Goal: Answer question/provide support: Share knowledge or assist other users

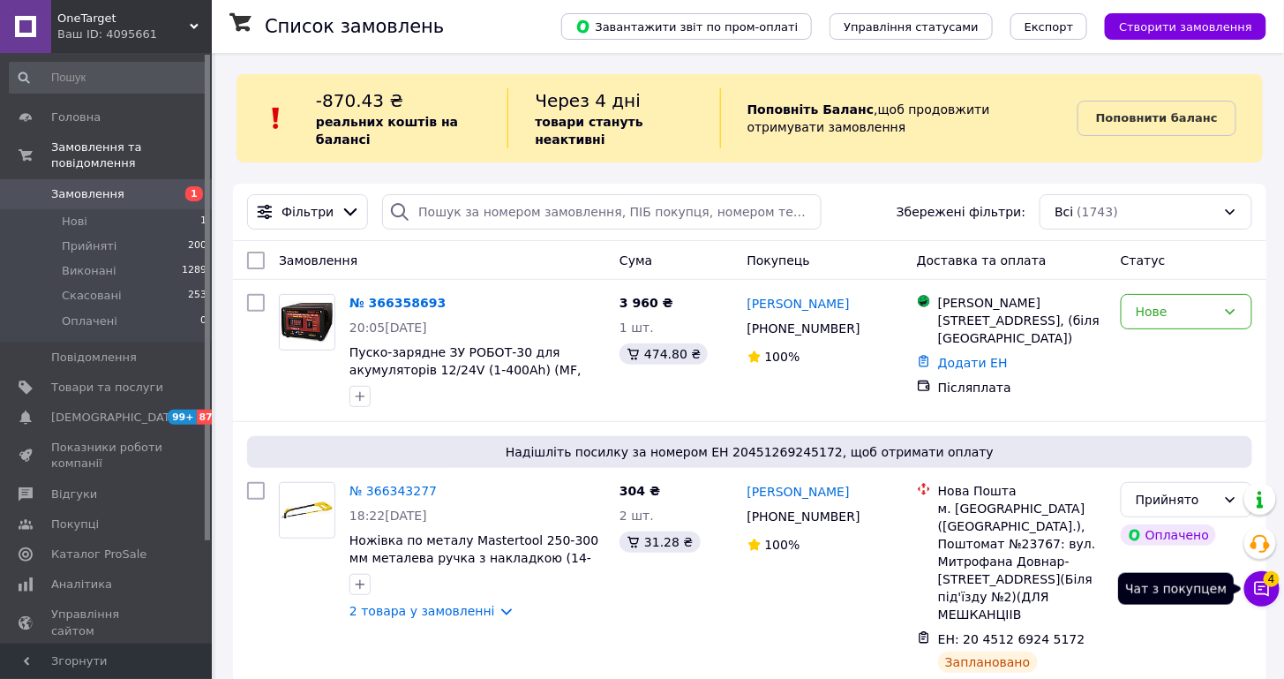
click at [1254, 586] on icon at bounding box center [1262, 589] width 18 height 18
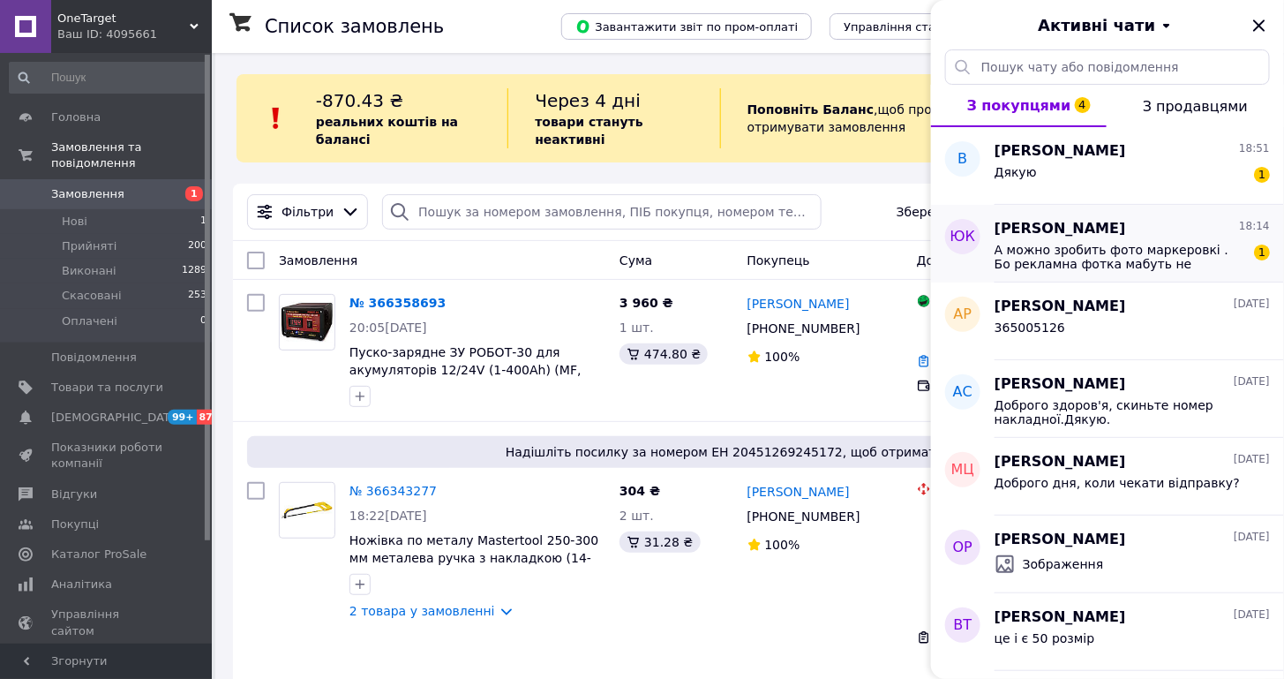
click at [1232, 224] on div "[PERSON_NAME] 18:14" at bounding box center [1132, 229] width 275 height 20
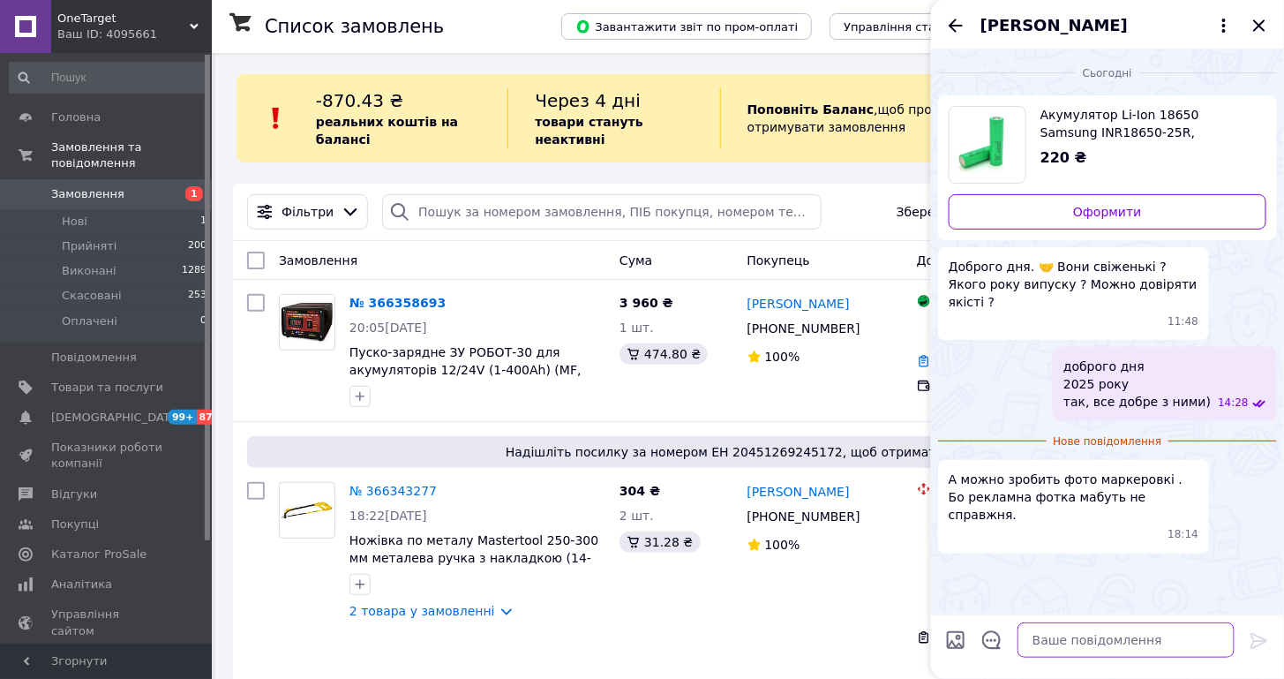
click at [1139, 638] on textarea at bounding box center [1125, 639] width 217 height 35
type textarea "у"
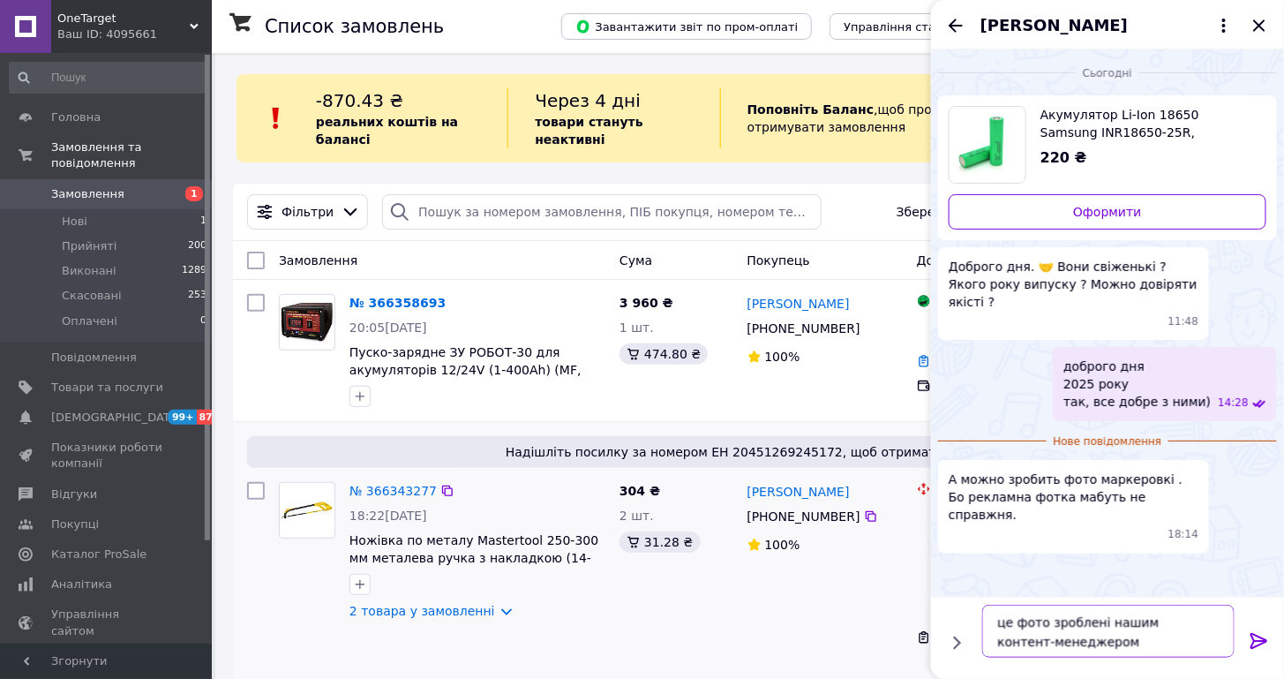
scroll to position [11, 0]
type textarea "це фото зроблені нашим контент-менеджером це реальні фото"
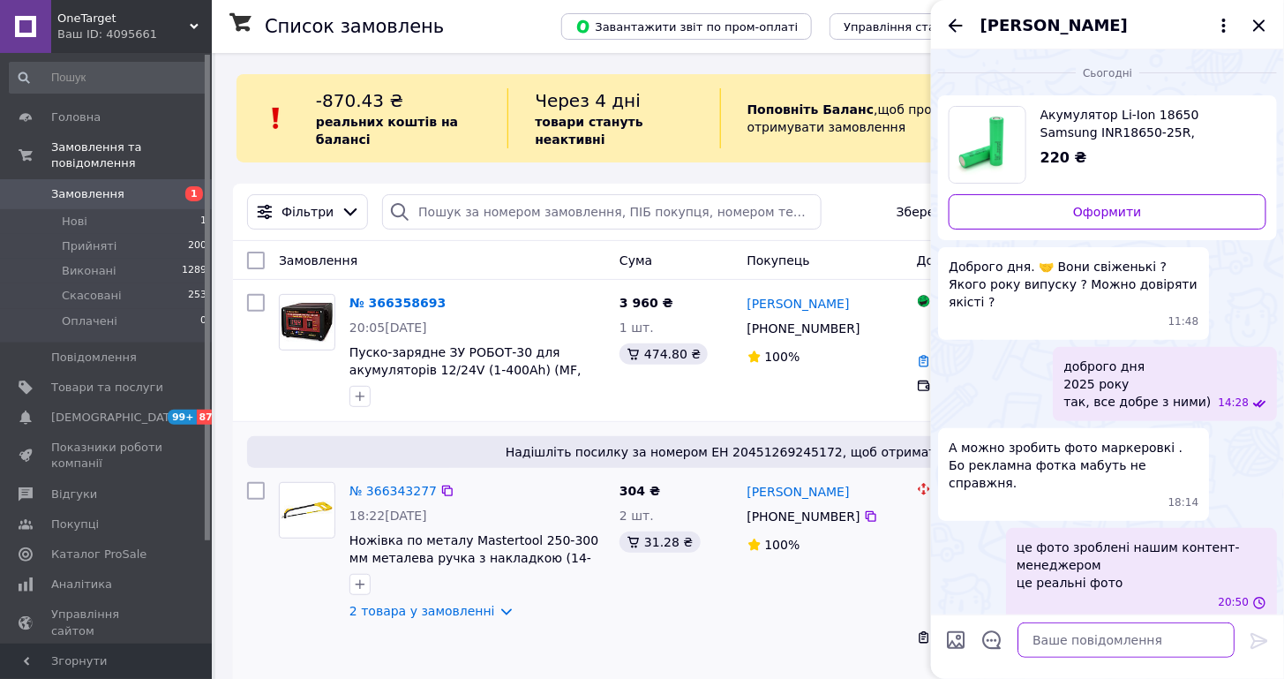
scroll to position [0, 0]
click at [955, 29] on icon "Назад" at bounding box center [955, 25] width 21 height 21
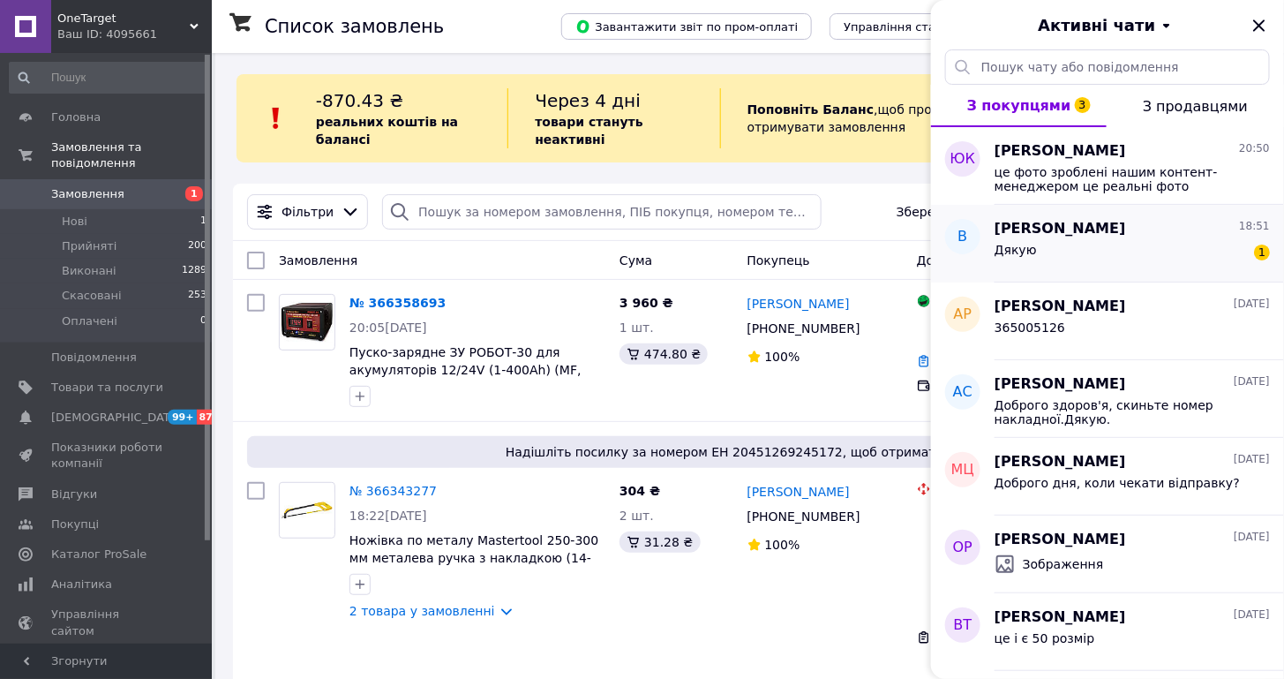
click at [1152, 243] on div "Дякую 1" at bounding box center [1132, 253] width 275 height 28
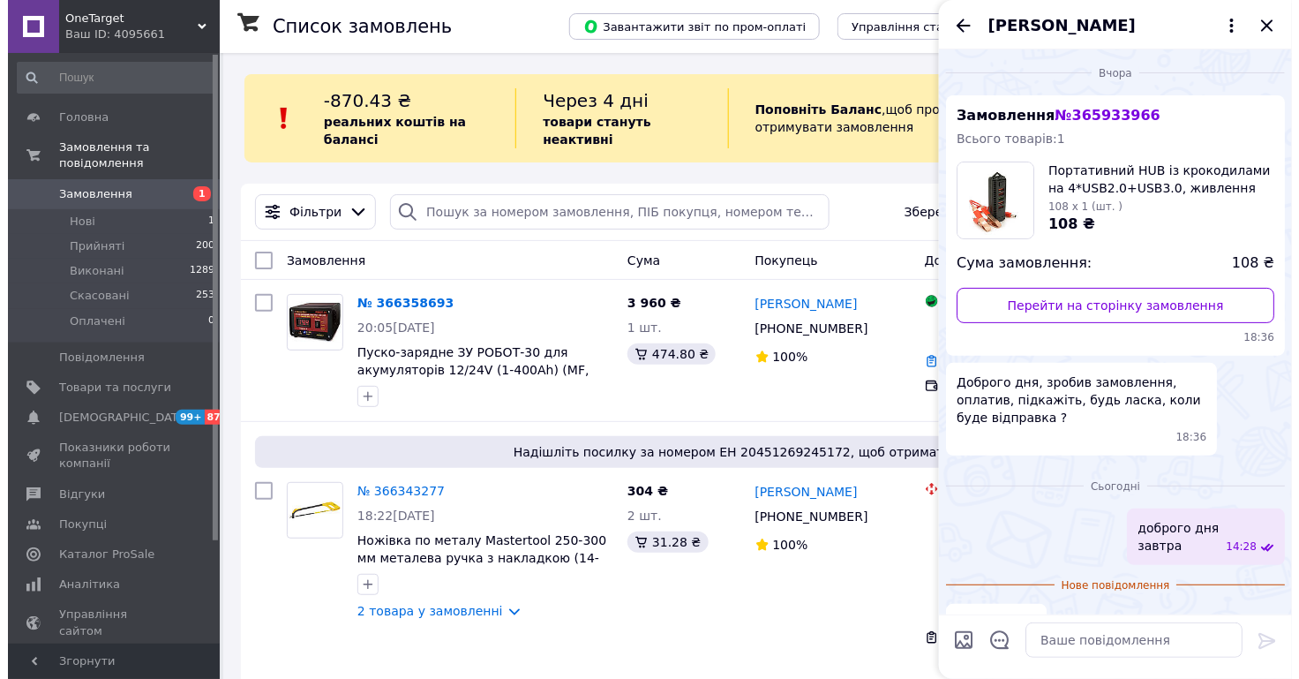
scroll to position [35, 0]
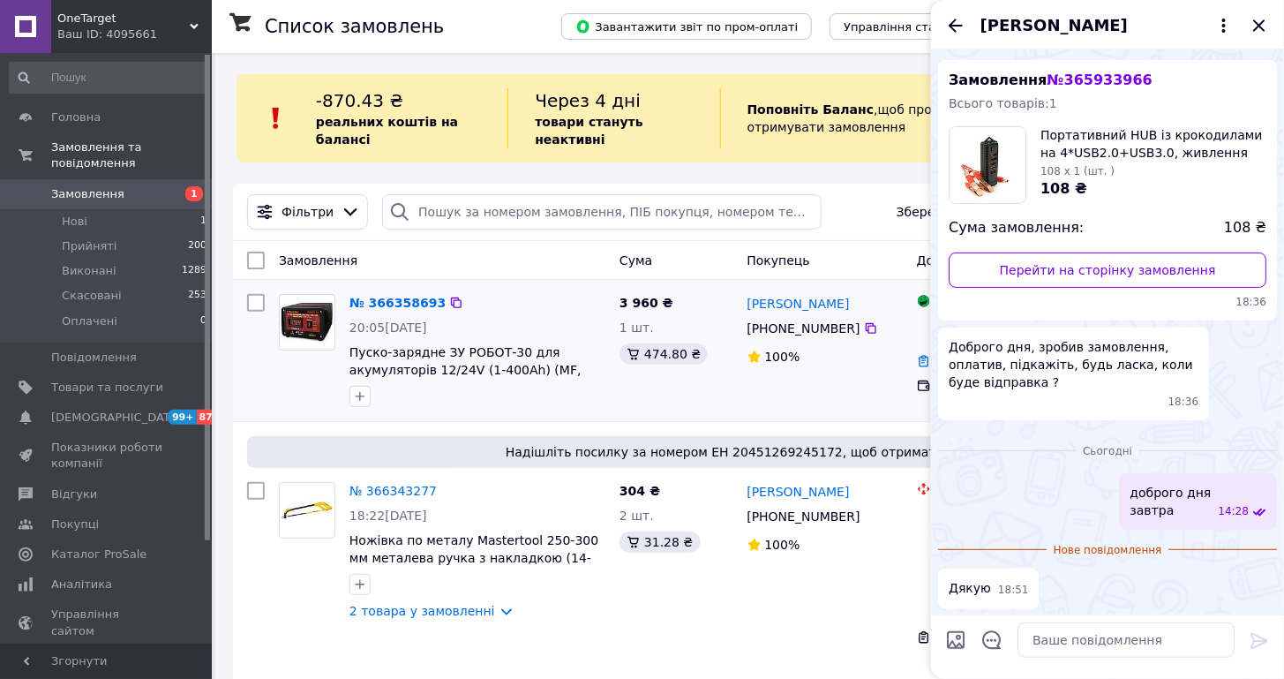
drag, startPoint x: 1256, startPoint y: 20, endPoint x: 414, endPoint y: 321, distance: 894.0
click at [1256, 20] on icon "Закрити" at bounding box center [1258, 24] width 11 height 11
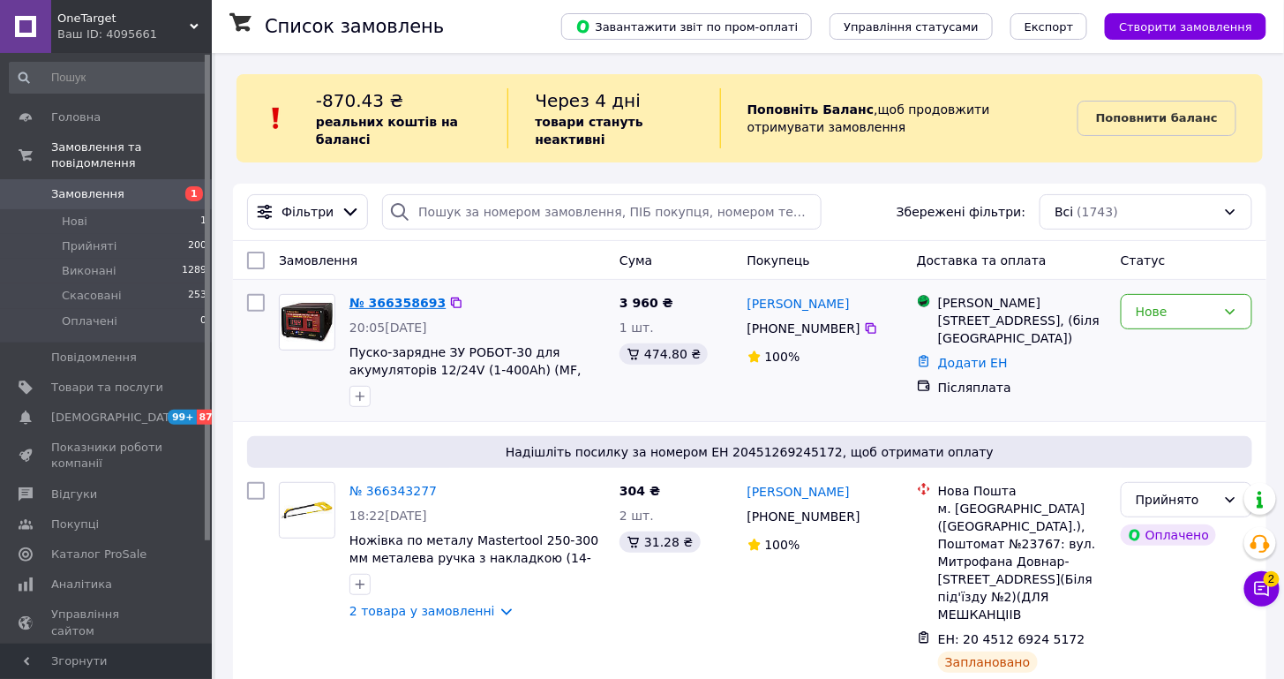
click at [387, 304] on link "№ 366358693" at bounding box center [397, 303] width 96 height 14
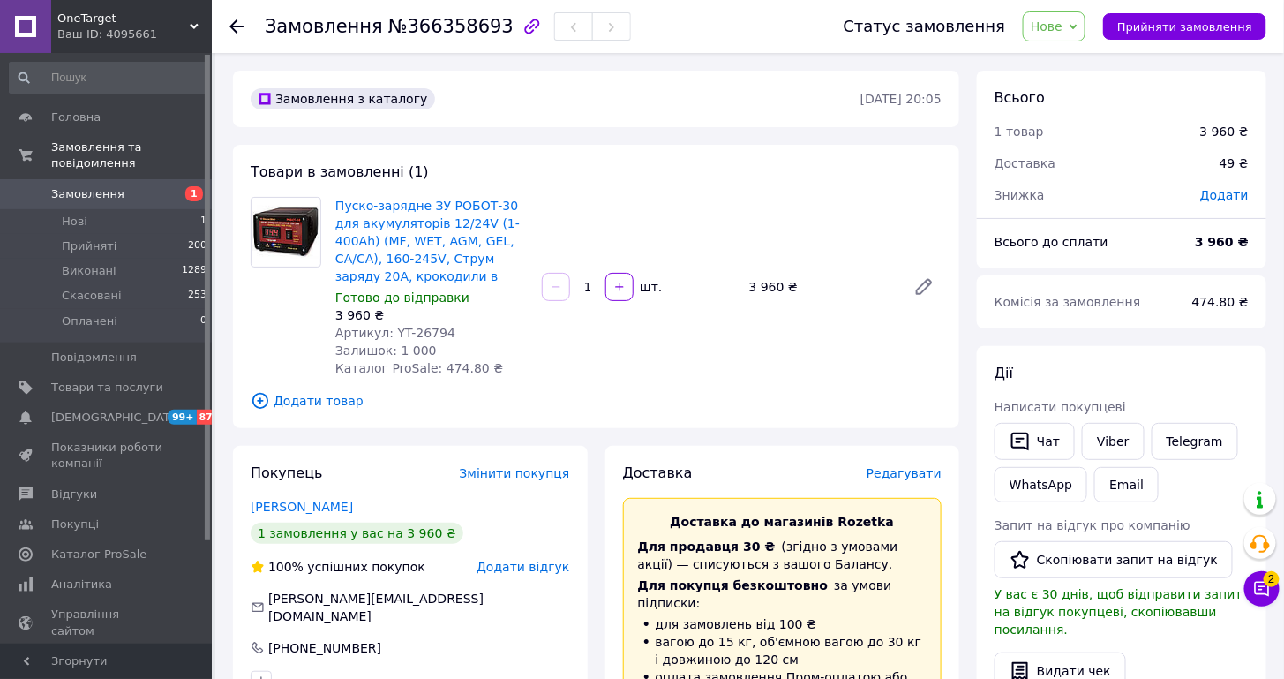
click at [434, 334] on span "Артикул: YT-26794" at bounding box center [395, 333] width 120 height 14
copy span "26794"
click at [150, 415] on span "[DEMOGRAPHIC_DATA]" at bounding box center [107, 417] width 112 height 16
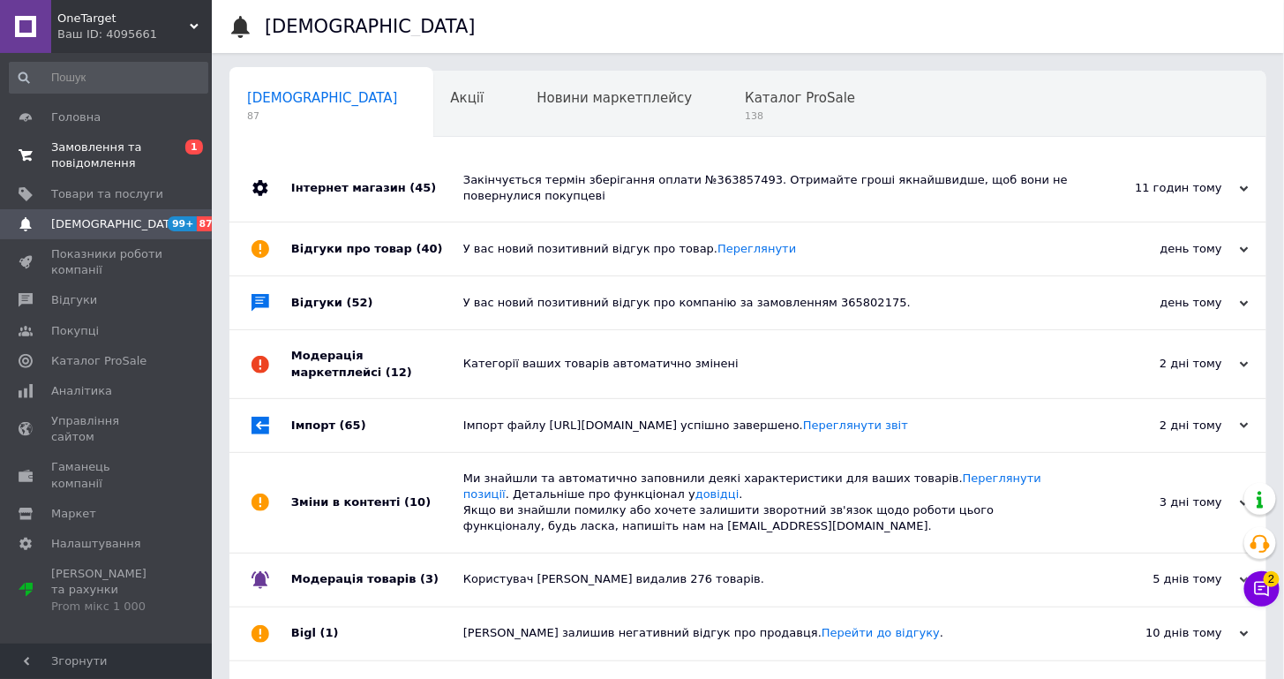
click at [127, 156] on span "Замовлення та повідомлення" at bounding box center [107, 155] width 112 height 32
